Goal: Transaction & Acquisition: Purchase product/service

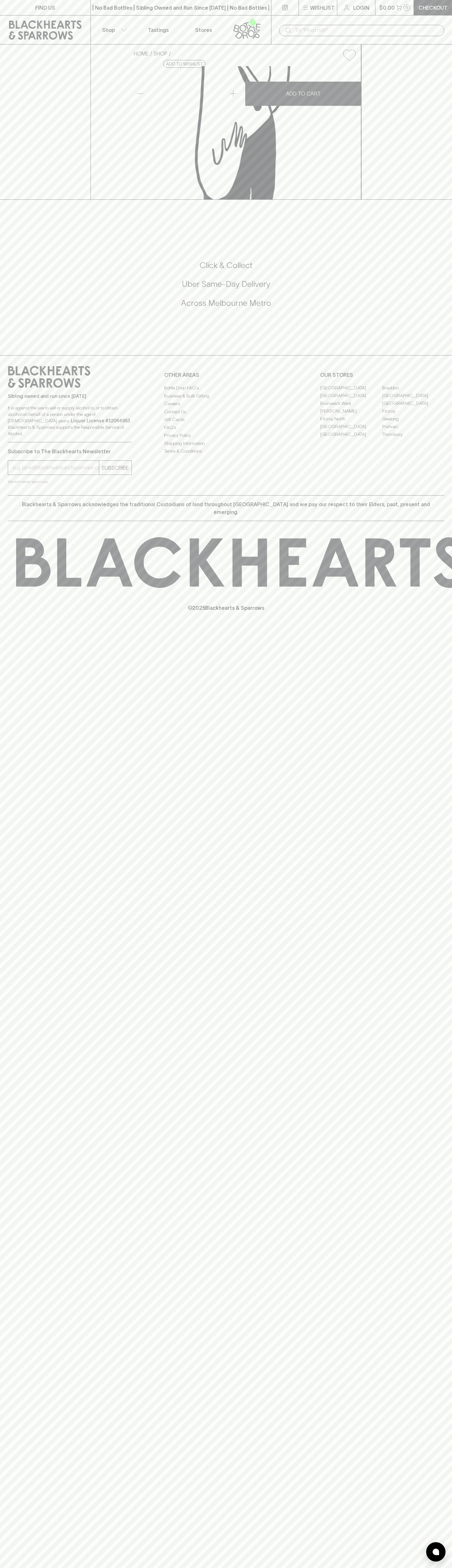
click at [224, 0] on div "| No Bad Bottles | Sibling Owned and Run Since [DATE] | No Bad Bottles | Siblin…" at bounding box center [180, 7] width 181 height 15
click at [450, 495] on div "Sibling owned and run since [DATE] It is against the law to sell or supply alco…" at bounding box center [226, 425] width 452 height 140
click at [305, 1567] on html "FIND US | No Bad Bottles | Sibling Owned and Run Since [DATE] | No Bad Bottles …" at bounding box center [226, 784] width 452 height 1568
click at [21, 628] on div "© 2025 Blackhearts & Sparrows" at bounding box center [226, 574] width 452 height 107
